Goal: Task Accomplishment & Management: Manage account settings

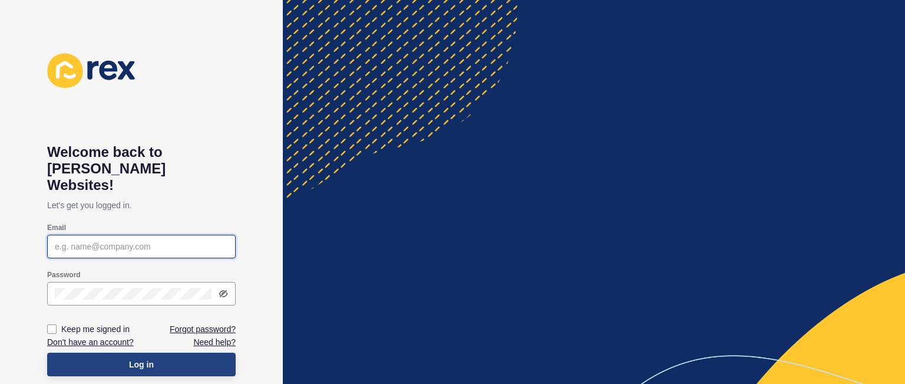
type input "[PERSON_NAME][EMAIL_ADDRESS][DOMAIN_NAME]"
click at [163, 352] on button "Log in" at bounding box center [141, 364] width 189 height 24
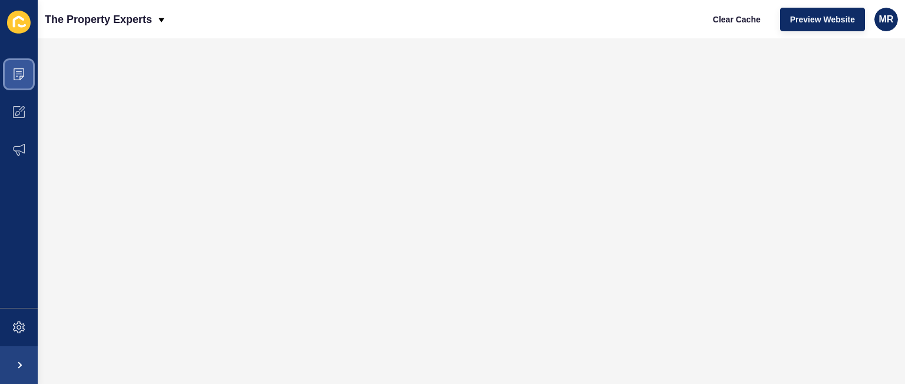
click at [19, 80] on icon at bounding box center [19, 74] width 11 height 12
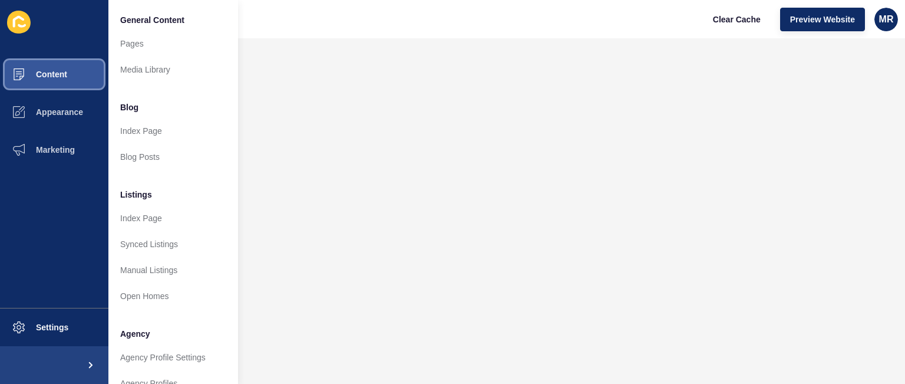
scroll to position [24, 0]
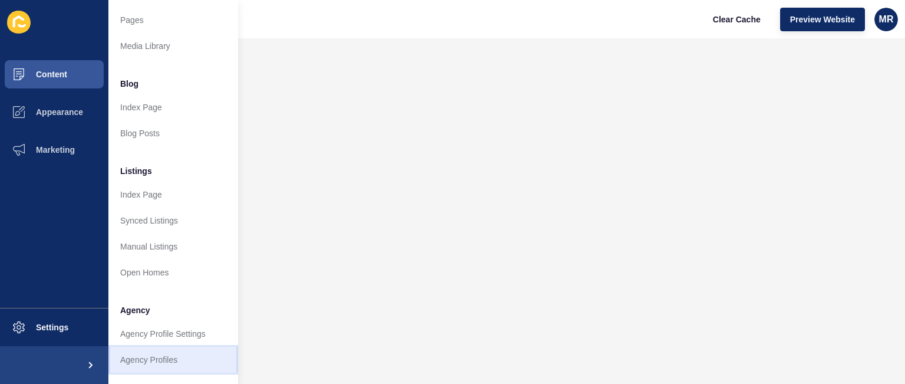
click at [203, 357] on link "Agency Profiles" at bounding box center [173, 360] width 130 height 26
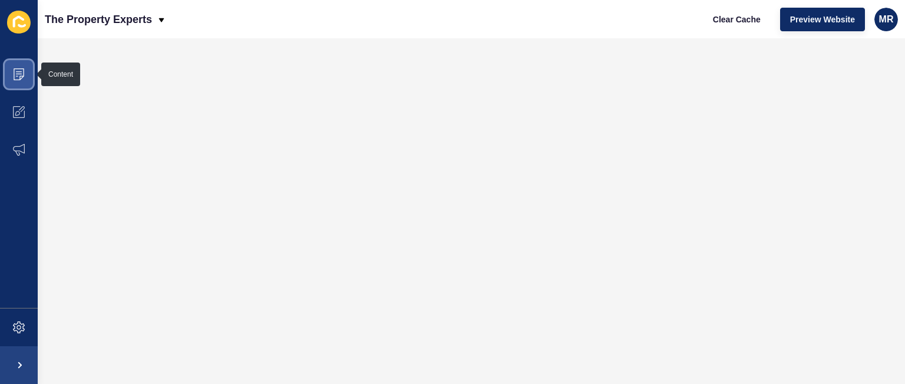
click at [17, 77] on icon at bounding box center [19, 74] width 12 height 12
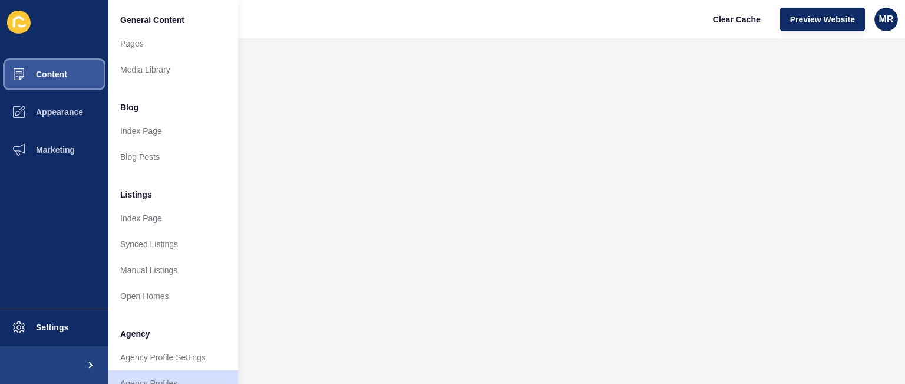
scroll to position [316, 0]
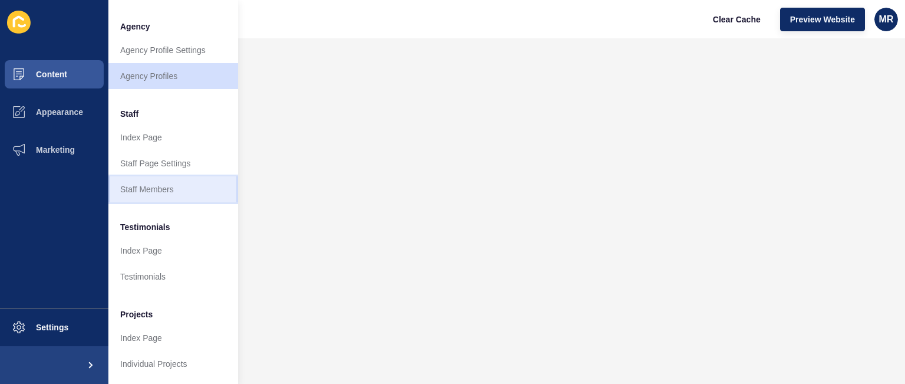
click at [139, 177] on link "Staff Members" at bounding box center [173, 189] width 130 height 26
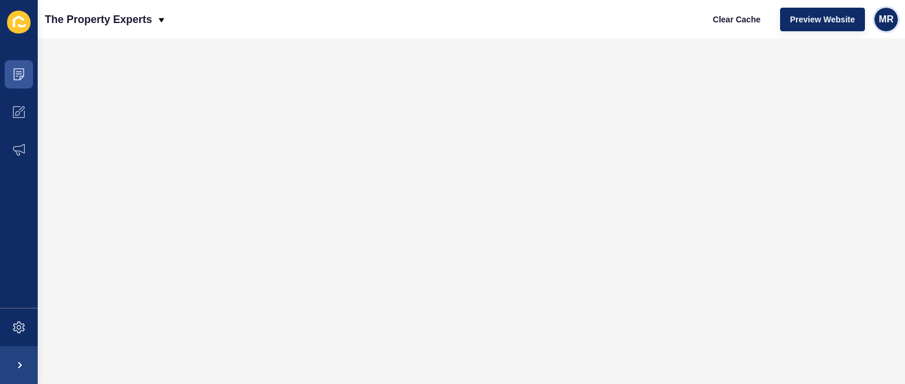
click at [890, 11] on div "MR" at bounding box center [887, 20] width 24 height 24
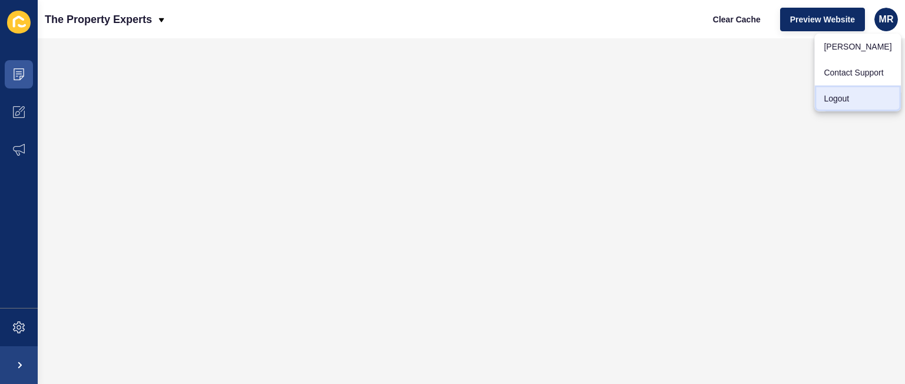
click at [853, 98] on link "Logout" at bounding box center [857, 98] width 87 height 26
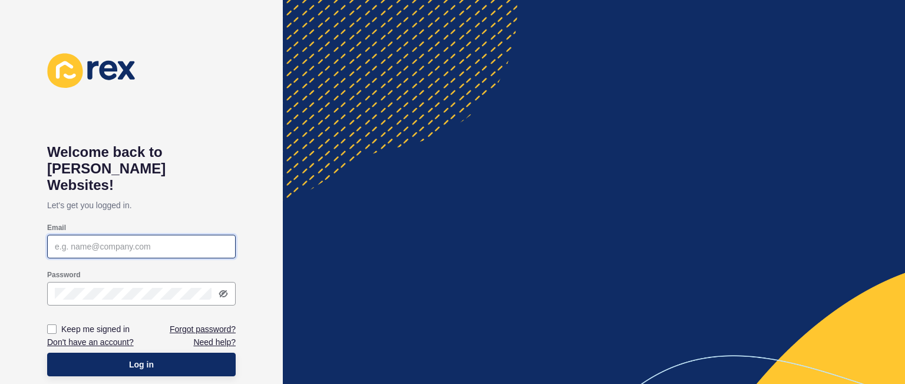
type input "[PERSON_NAME][EMAIL_ADDRESS][DOMAIN_NAME]"
